Goal: Task Accomplishment & Management: Manage account settings

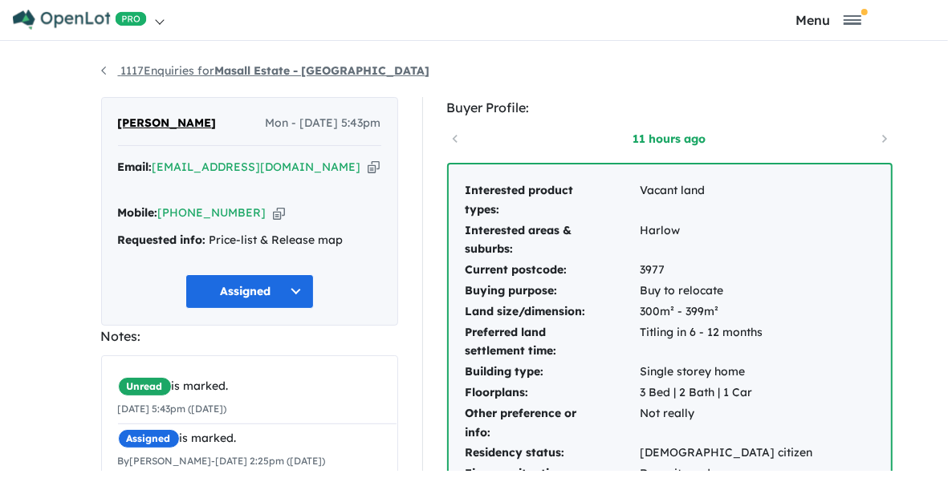
click at [215, 78] on strong "Masall Estate - [GEOGRAPHIC_DATA]" at bounding box center [322, 70] width 215 height 14
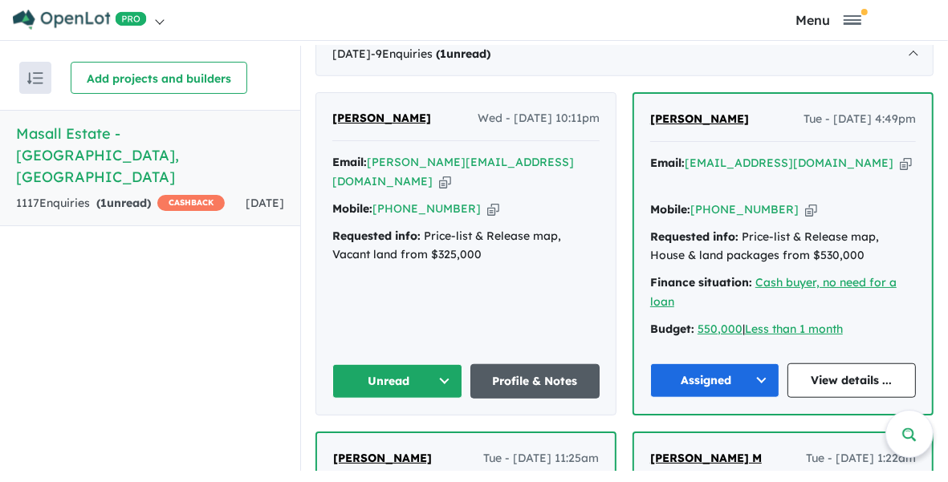
scroll to position [802, 0]
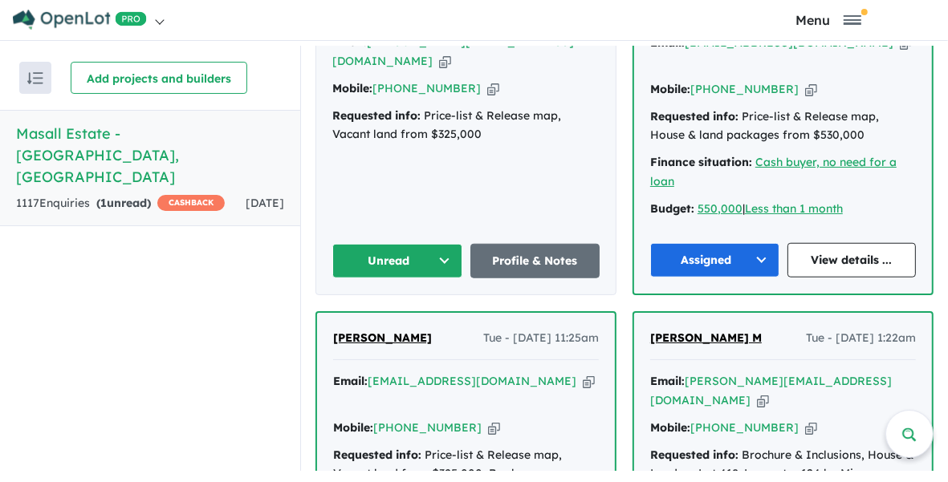
click at [400, 249] on button "Unread" at bounding box center [397, 261] width 130 height 35
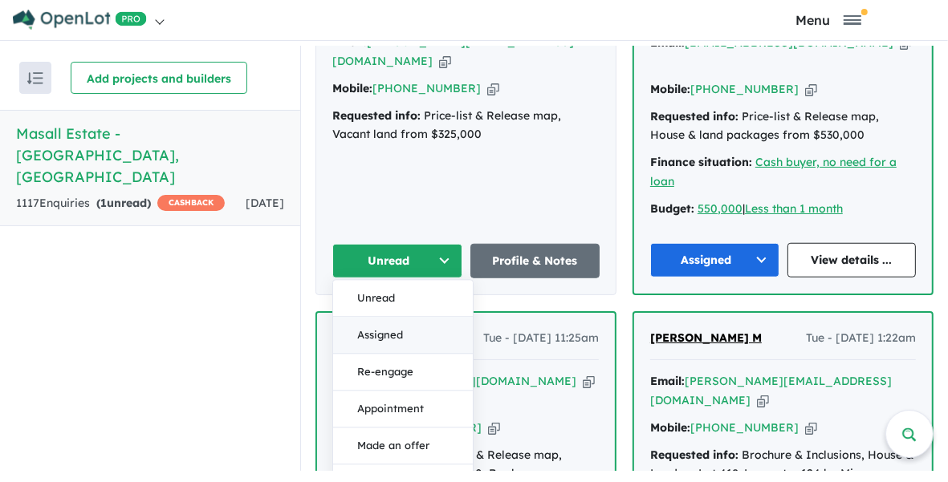
click at [395, 327] on button "Assigned" at bounding box center [403, 335] width 140 height 37
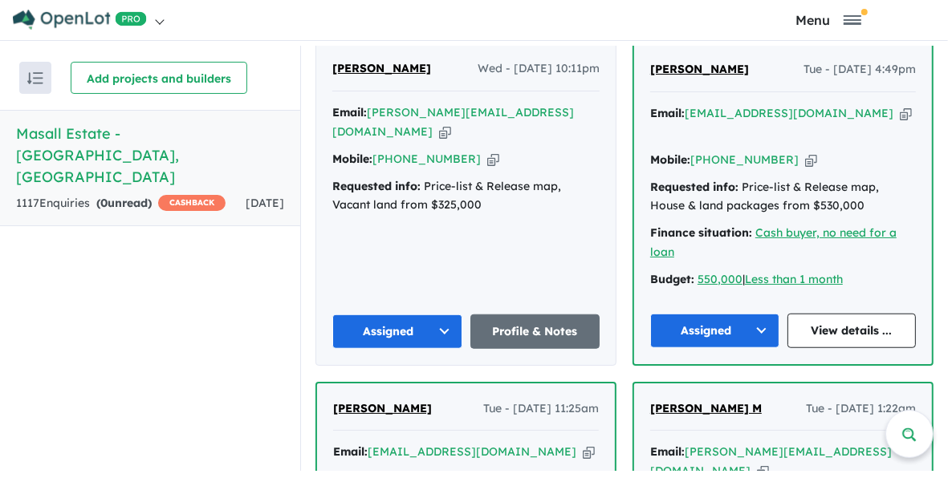
scroll to position [701, 0]
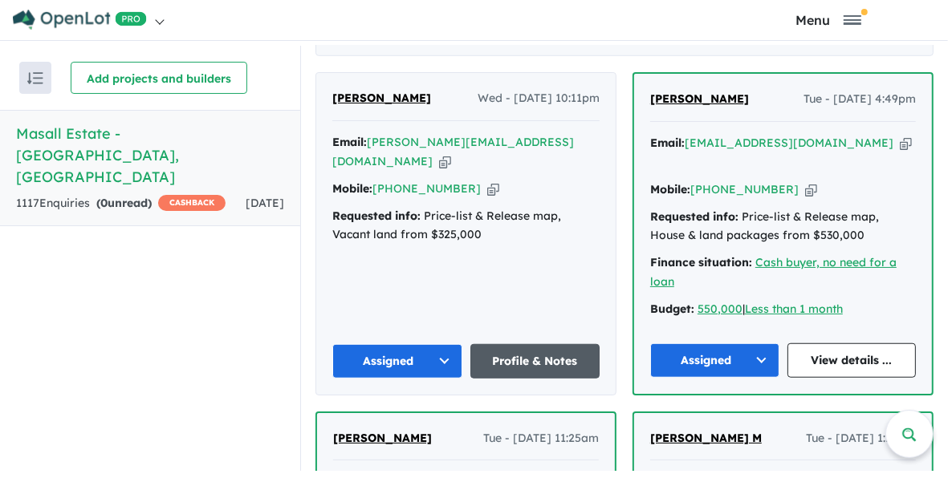
click at [534, 345] on link "Profile & Notes" at bounding box center [535, 361] width 130 height 35
click at [856, 354] on link "View details ..." at bounding box center [851, 360] width 129 height 35
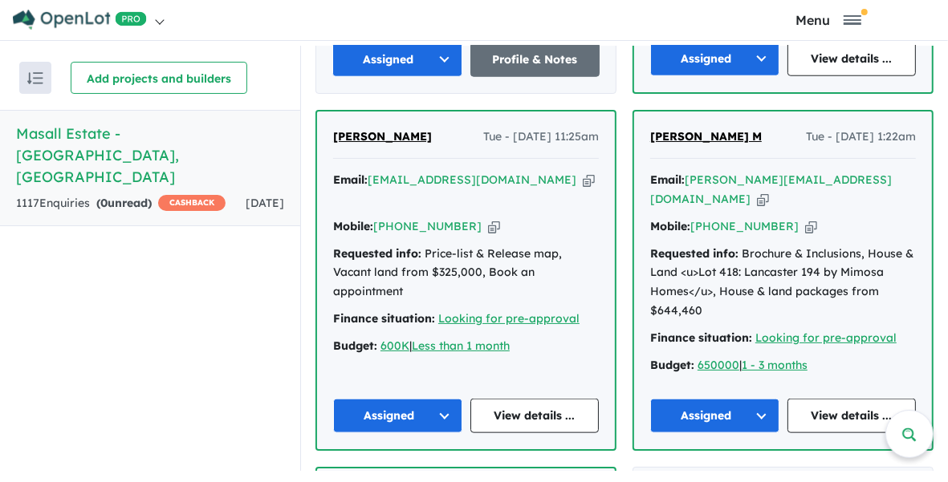
scroll to position [1103, 0]
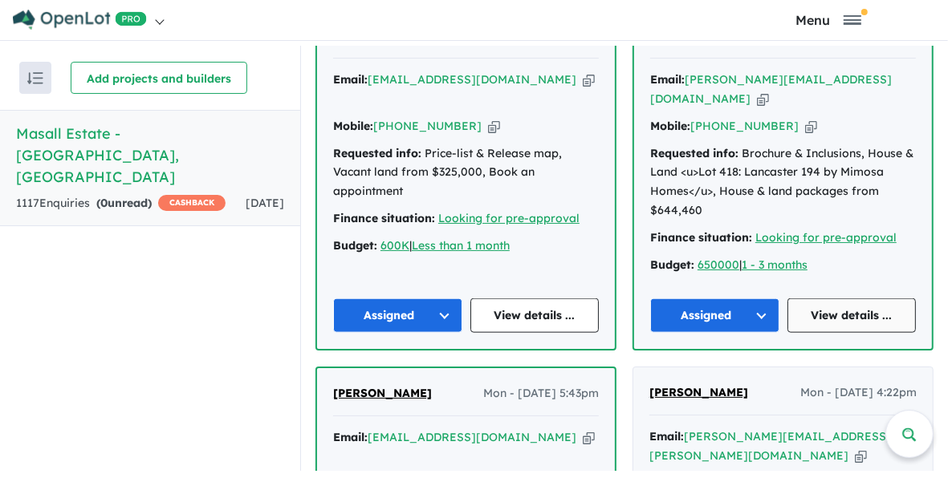
click at [855, 298] on link "View details ..." at bounding box center [851, 315] width 129 height 35
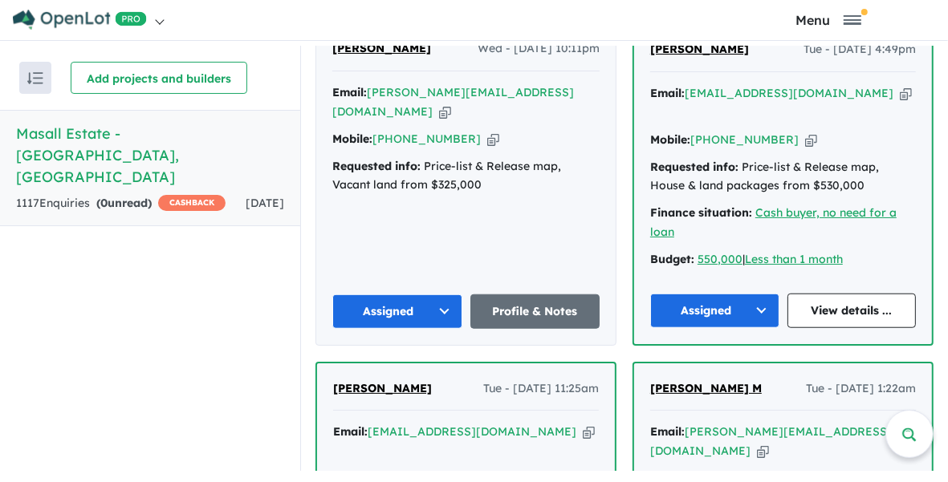
scroll to position [701, 0]
